Goal: Information Seeking & Learning: Learn about a topic

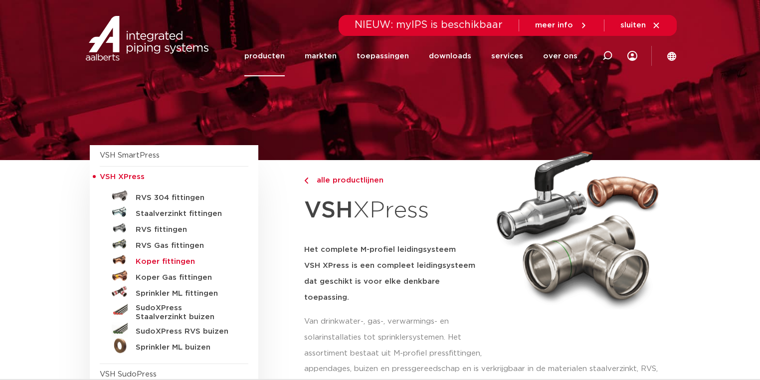
click at [166, 261] on h5 "Koper fittingen" at bounding box center [185, 261] width 99 height 9
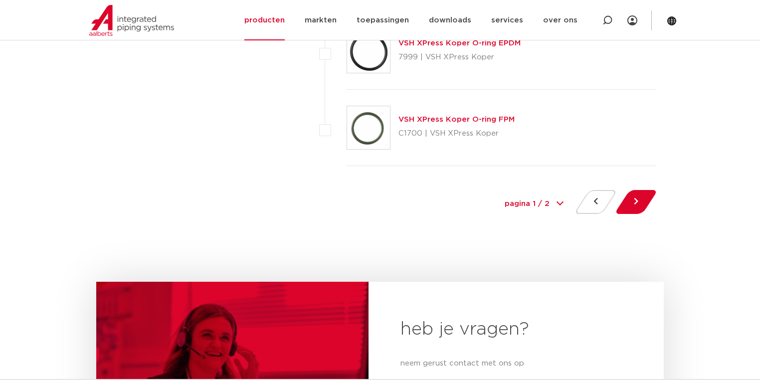
scroll to position [4665, 0]
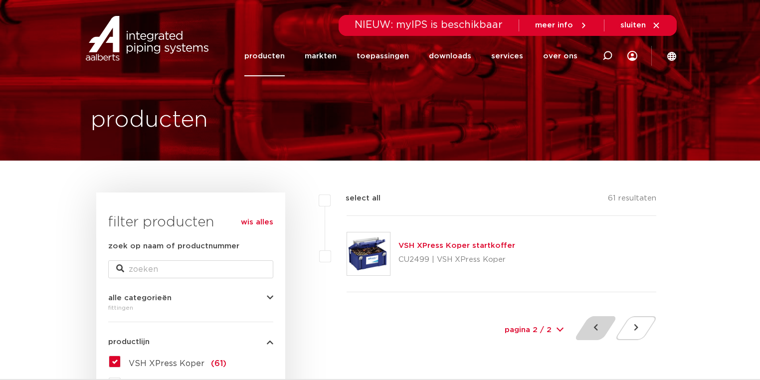
click at [599, 319] on button at bounding box center [595, 328] width 28 height 24
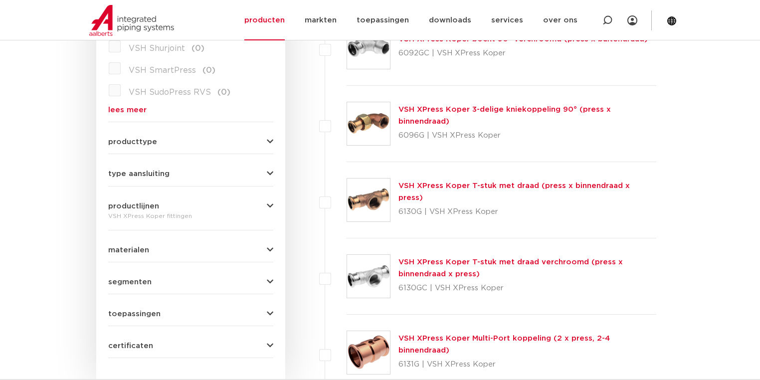
scroll to position [399, 0]
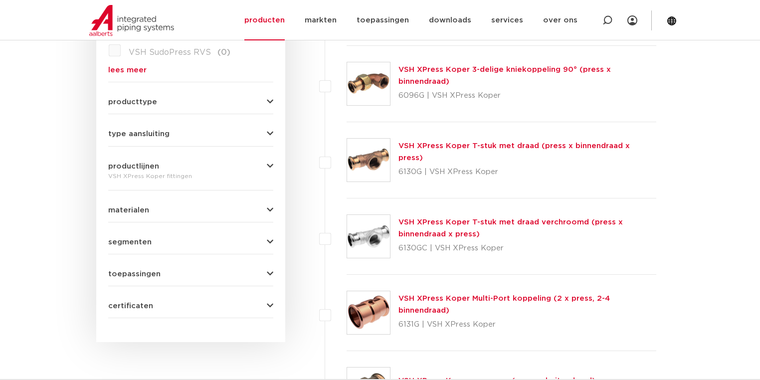
click at [496, 147] on link "VSH XPress Koper T-stuk met draad (press x binnendraad x press)" at bounding box center [513, 151] width 231 height 19
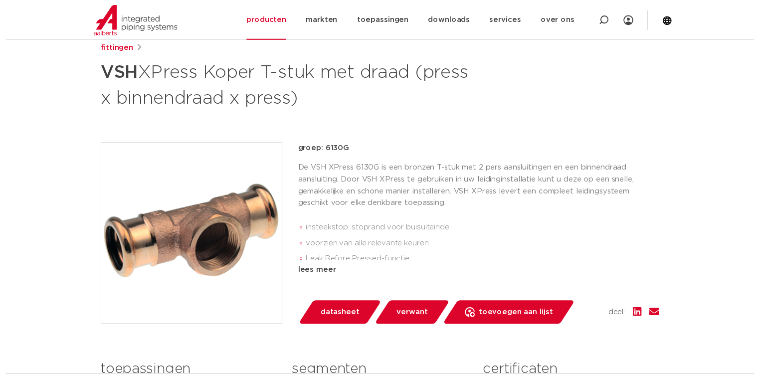
scroll to position [293, 0]
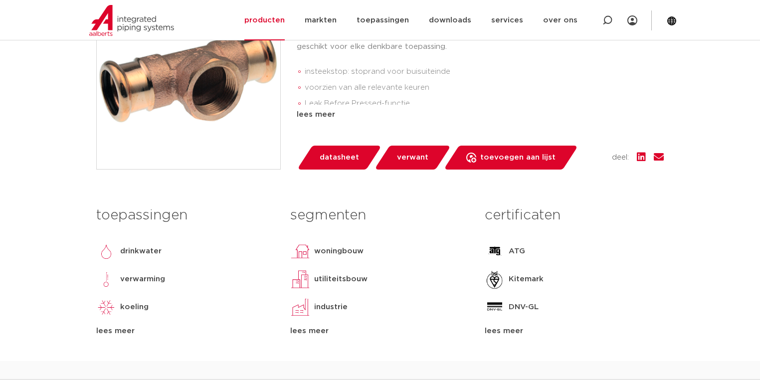
click at [347, 154] on span "datasheet" at bounding box center [338, 158] width 39 height 16
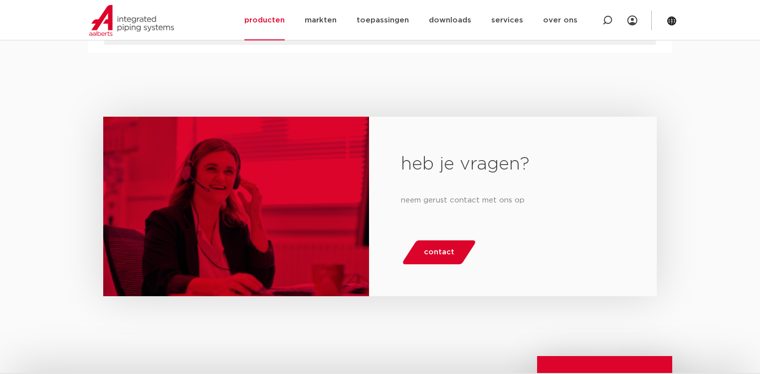
scroll to position [678, 0]
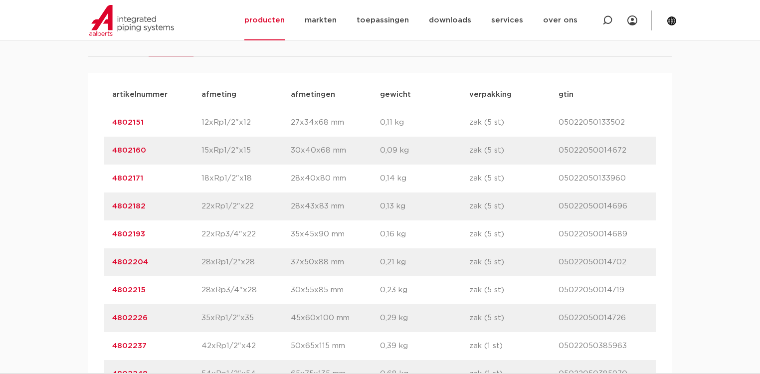
drag, startPoint x: 344, startPoint y: 181, endPoint x: 313, endPoint y: 179, distance: 31.0
click at [313, 179] on p "28x40x80 mm" at bounding box center [335, 178] width 89 height 12
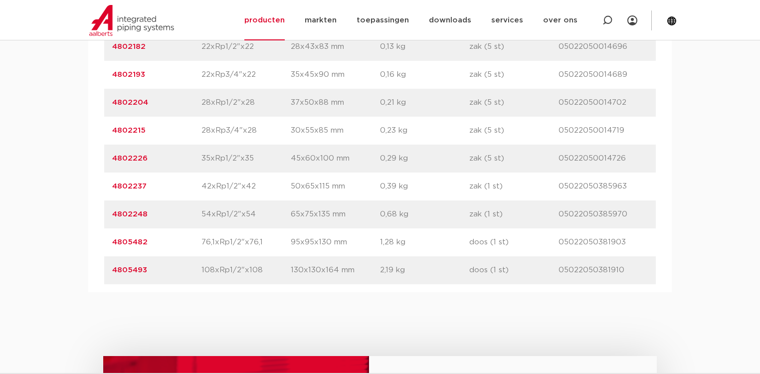
scroll to position [718, 0]
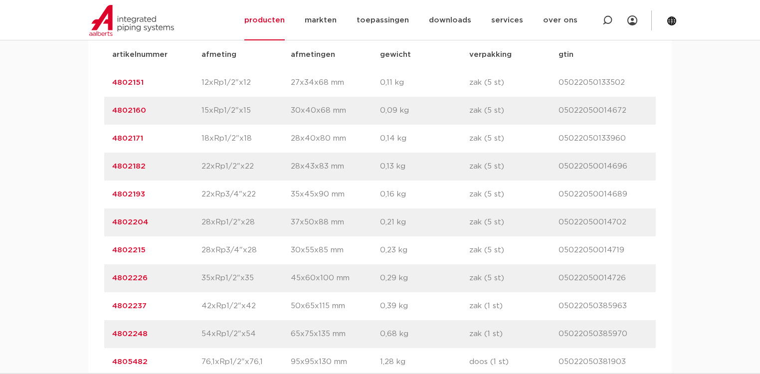
click at [340, 157] on div "artikelnummer 4802182 afmeting 22xRp1/2"x22 [GEOGRAPHIC_DATA] 28x43x83 mm gewic…" at bounding box center [379, 167] width 551 height 28
drag, startPoint x: 310, startPoint y: 83, endPoint x: 349, endPoint y: 237, distance: 158.5
click at [349, 237] on div "artikelnummer afmeting [GEOGRAPHIC_DATA] gewicht verpakking gtin artikelnummer …" at bounding box center [379, 222] width 551 height 363
click at [330, 248] on p "30x55x85 mm" at bounding box center [335, 250] width 89 height 12
drag, startPoint x: 343, startPoint y: 249, endPoint x: 287, endPoint y: 247, distance: 56.4
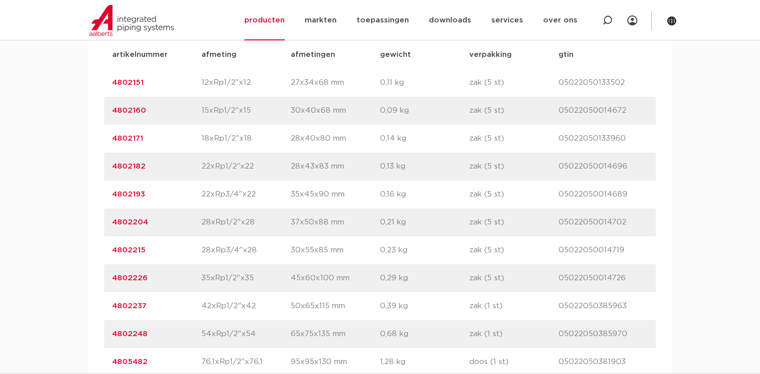
click at [291, 248] on p "30x55x85 mm" at bounding box center [335, 250] width 89 height 12
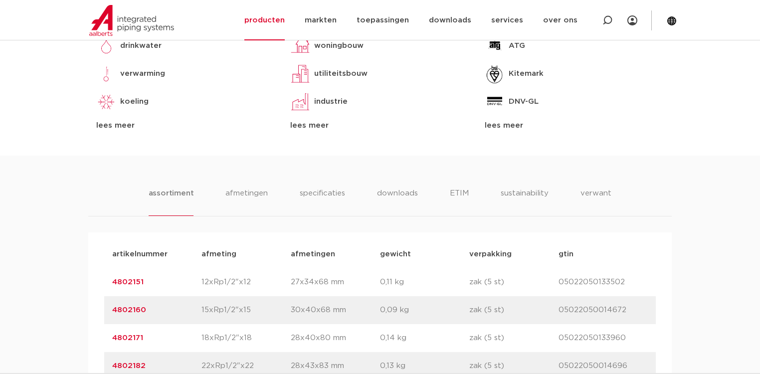
scroll to position [439, 0]
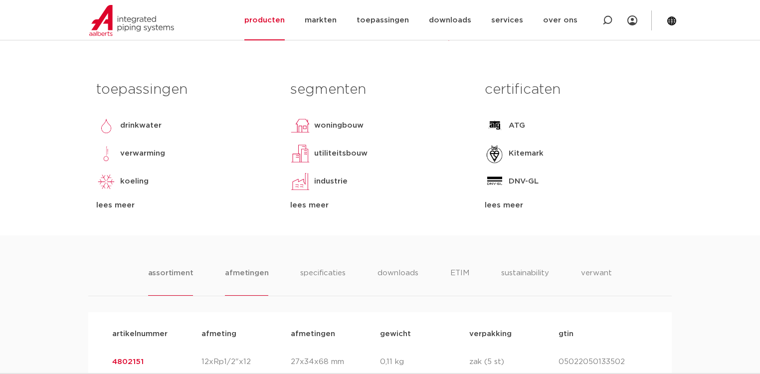
click at [237, 276] on li "afmetingen" at bounding box center [246, 281] width 43 height 28
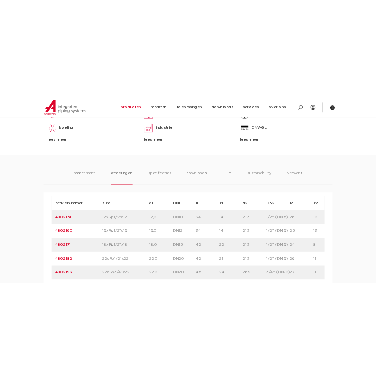
scroll to position [718, 0]
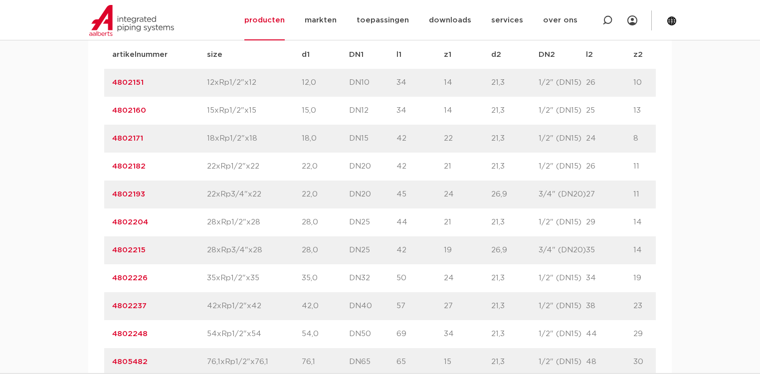
drag, startPoint x: 585, startPoint y: 219, endPoint x: 573, endPoint y: 220, distance: 11.6
click at [573, 220] on div "artikelnummer 4802204 size 28xRp1/2"x28" at bounding box center [514, 222] width 821 height 28
